Goal: Find specific page/section: Find specific page/section

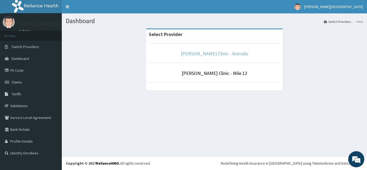
click at [234, 53] on link "[PERSON_NAME] Clinic - Ikorodu" at bounding box center [214, 54] width 67 height 6
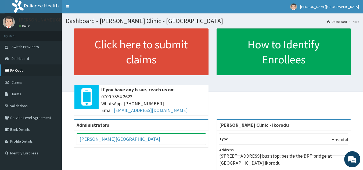
click at [20, 68] on link "PA Code" at bounding box center [31, 70] width 62 height 12
